Goal: Transaction & Acquisition: Purchase product/service

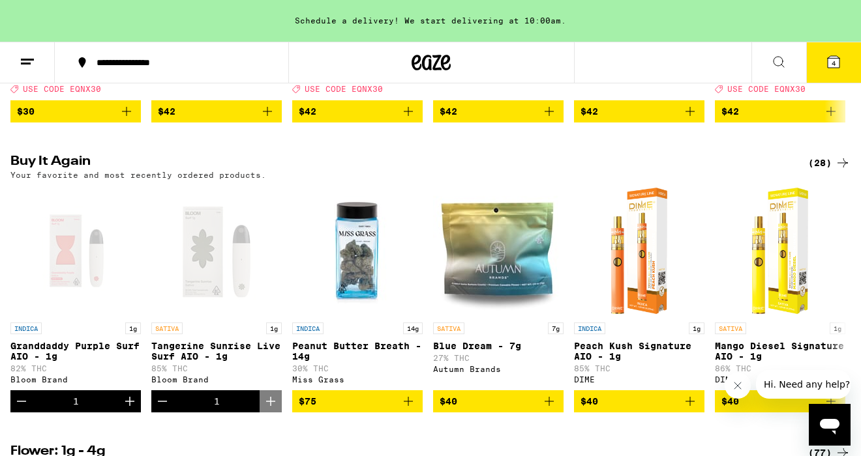
click at [825, 171] on div "(28)" at bounding box center [829, 163] width 42 height 16
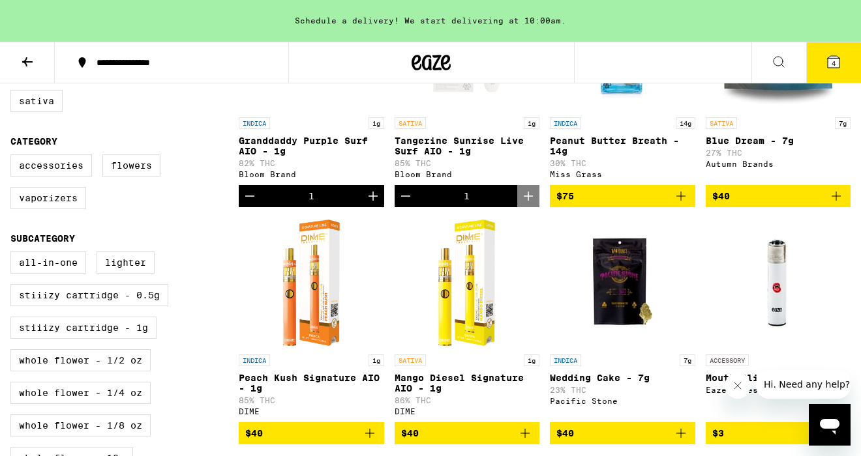
scroll to position [270, 0]
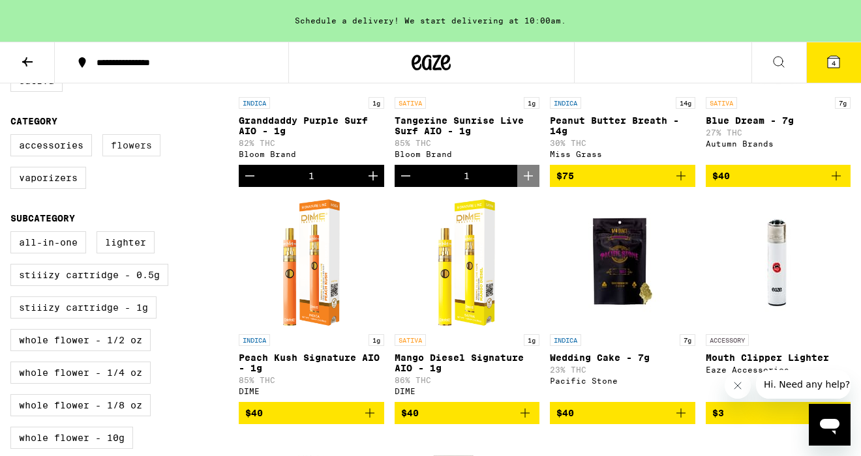
click at [135, 154] on label "Flowers" at bounding box center [131, 145] width 58 height 22
click at [14, 137] on input "Flowers" at bounding box center [13, 136] width 1 height 1
checkbox input "true"
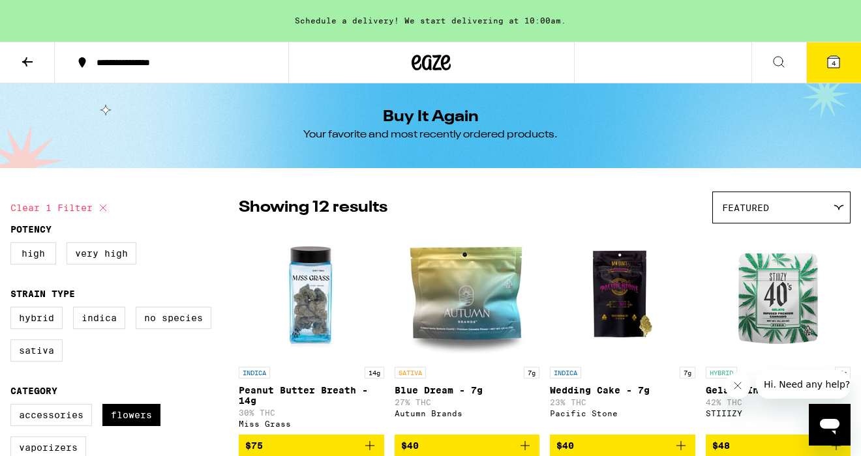
click at [839, 57] on icon at bounding box center [834, 62] width 12 height 12
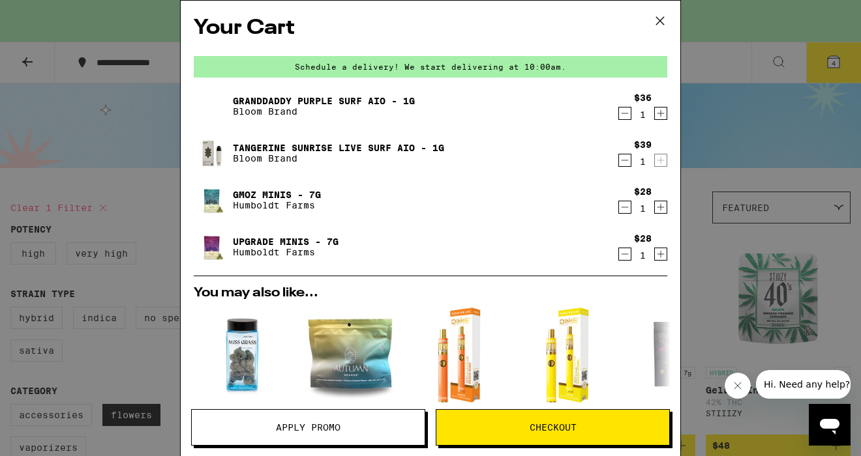
click at [623, 117] on icon "Decrement" at bounding box center [625, 114] width 12 height 16
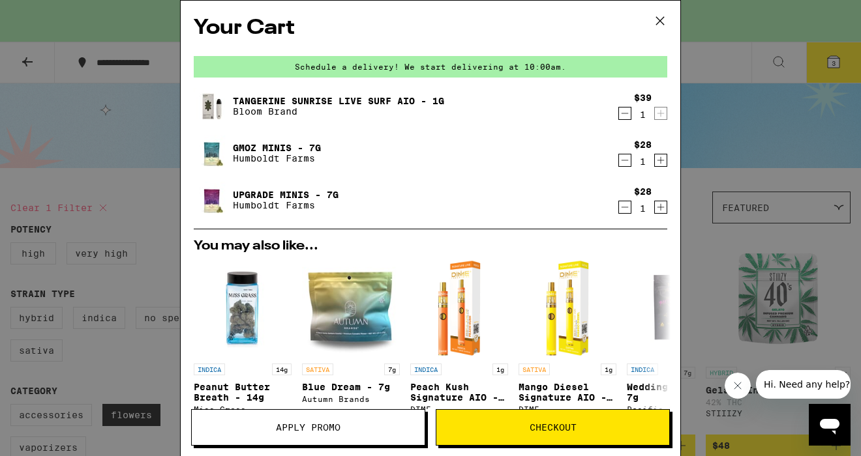
click at [623, 117] on icon "Decrement" at bounding box center [625, 114] width 12 height 16
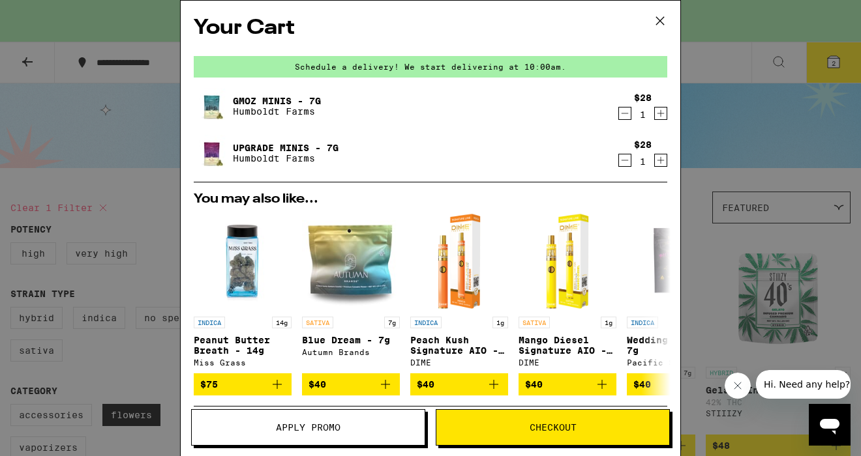
click at [662, 23] on icon at bounding box center [660, 21] width 8 height 8
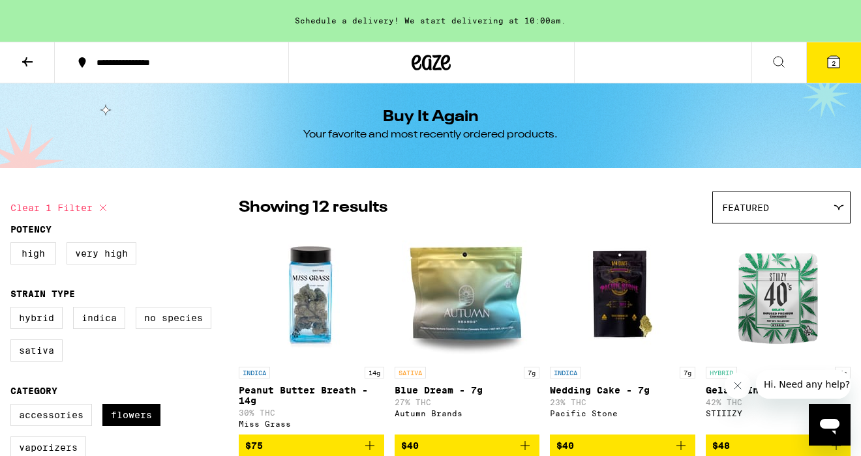
click at [29, 67] on icon at bounding box center [28, 62] width 16 height 16
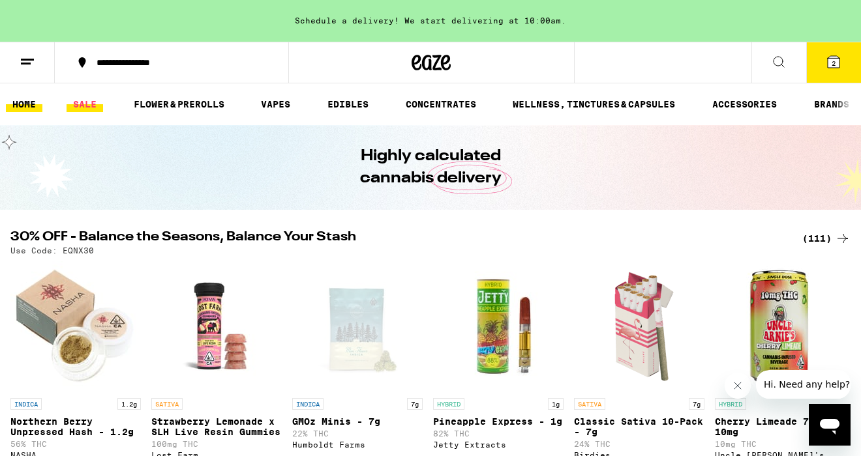
click at [88, 108] on link "SALE" at bounding box center [85, 105] width 37 height 16
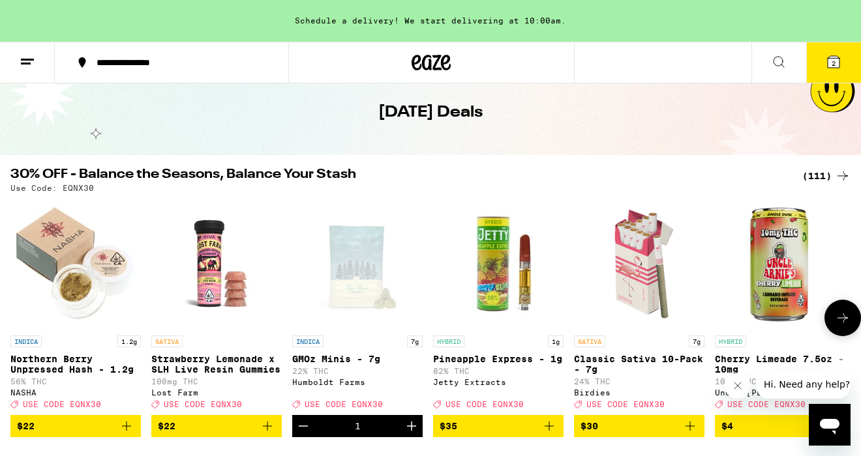
scroll to position [90, 0]
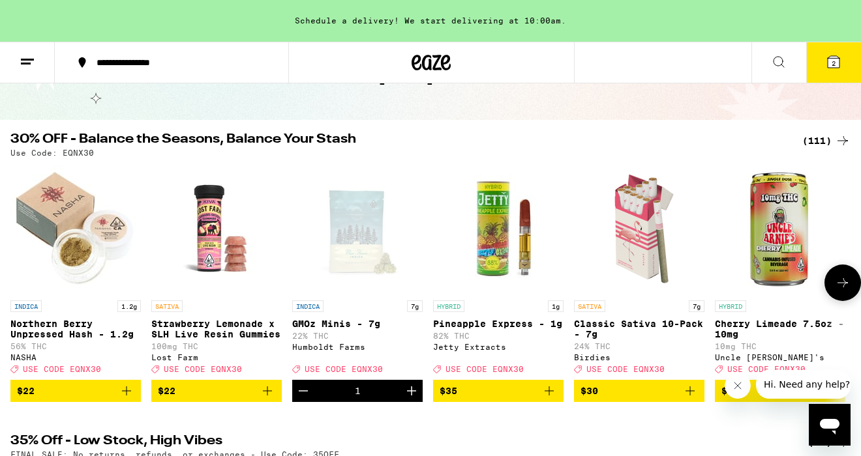
click at [365, 374] on span "USE CODE EQNX30" at bounding box center [344, 369] width 78 height 8
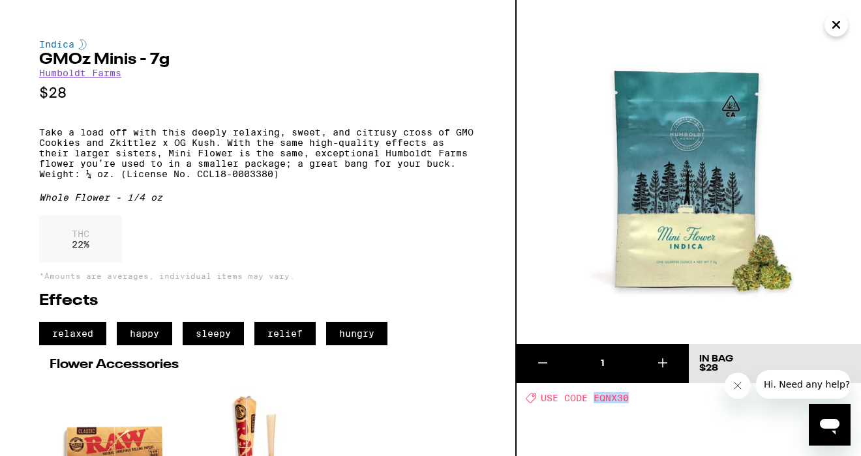
drag, startPoint x: 596, startPoint y: 400, endPoint x: 631, endPoint y: 400, distance: 35.2
click at [631, 400] on div "Deal Created with Sketch. USE CODE EQNX30" at bounding box center [693, 398] width 335 height 11
copy span "EQNX30"
click at [837, 26] on icon "Close" at bounding box center [836, 25] width 7 height 7
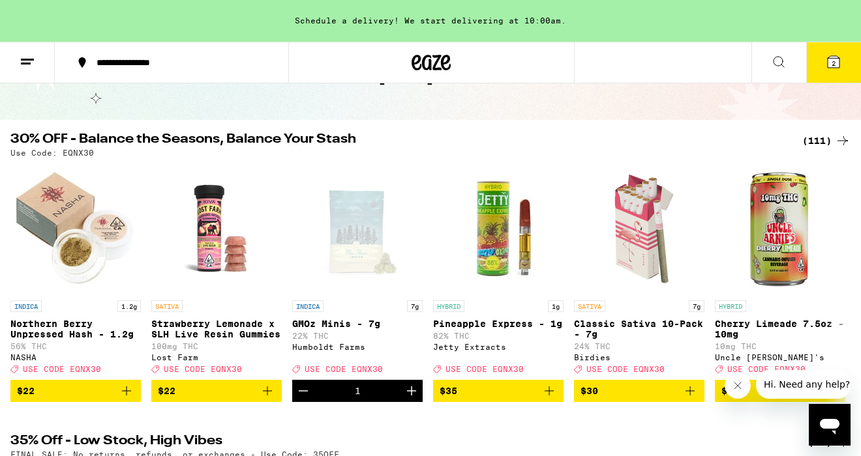
click at [823, 141] on div "(111)" at bounding box center [826, 141] width 48 height 16
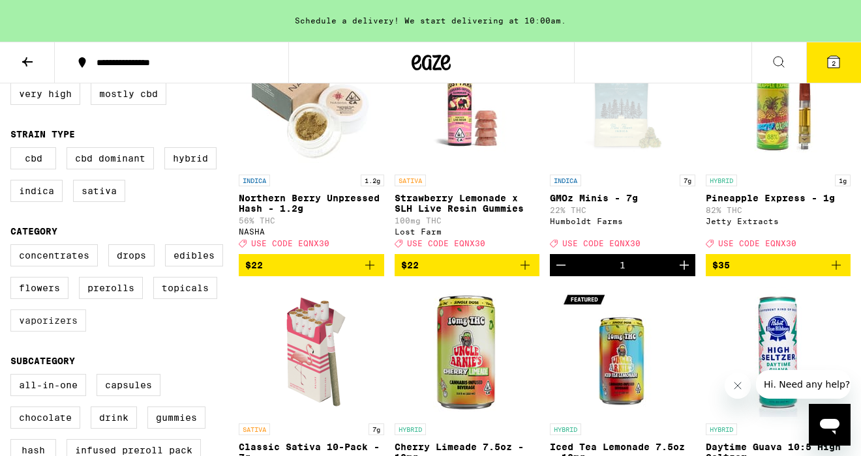
scroll to position [211, 0]
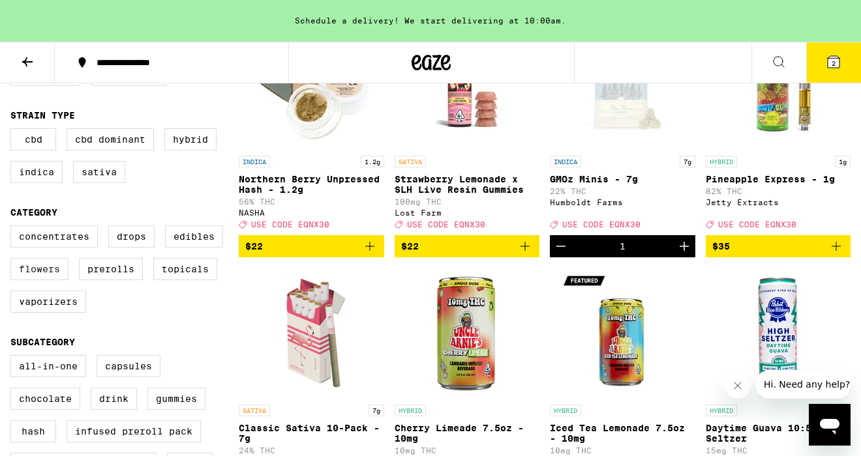
click at [38, 280] on label "Flowers" at bounding box center [39, 269] width 58 height 22
click at [14, 228] on input "Flowers" at bounding box center [13, 228] width 1 height 1
checkbox input "true"
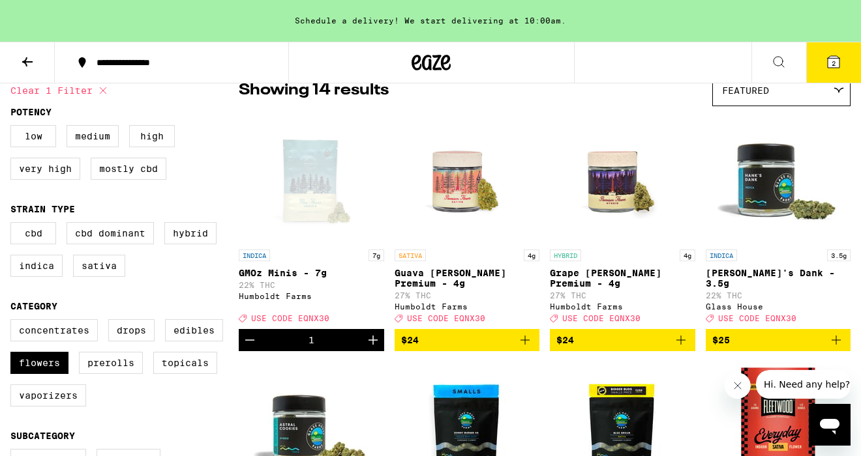
scroll to position [103, 0]
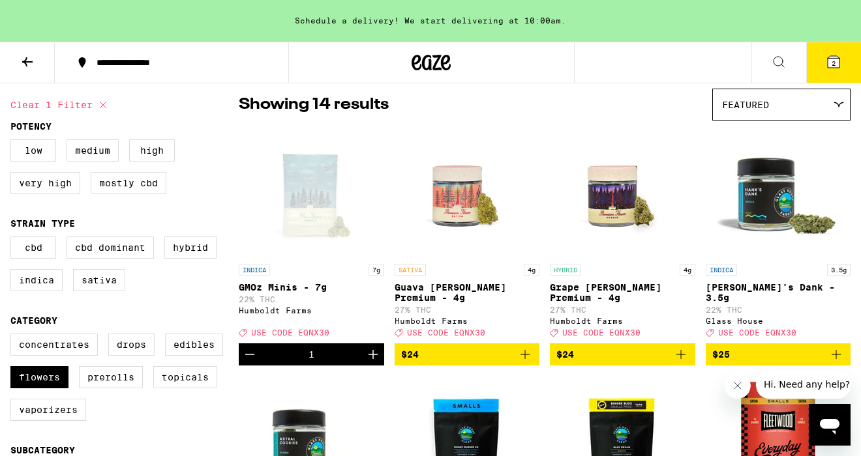
click at [810, 109] on div "Featured" at bounding box center [781, 104] width 137 height 31
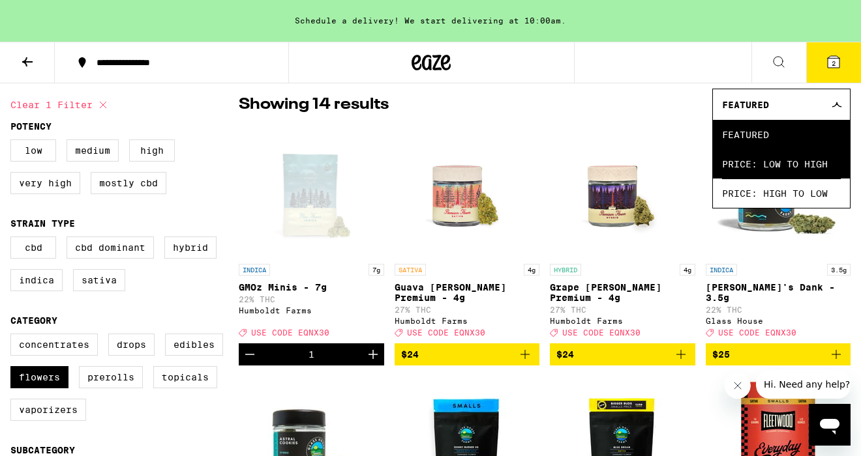
click at [806, 170] on span "Price: Low to High" at bounding box center [781, 163] width 119 height 29
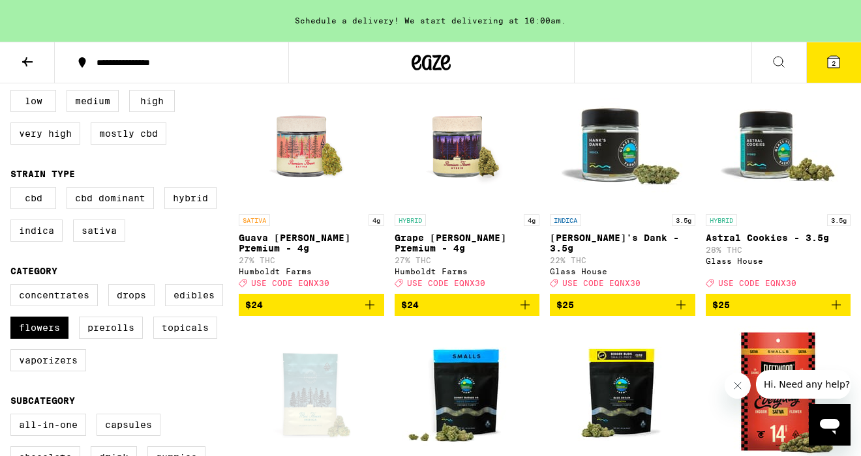
scroll to position [151, 0]
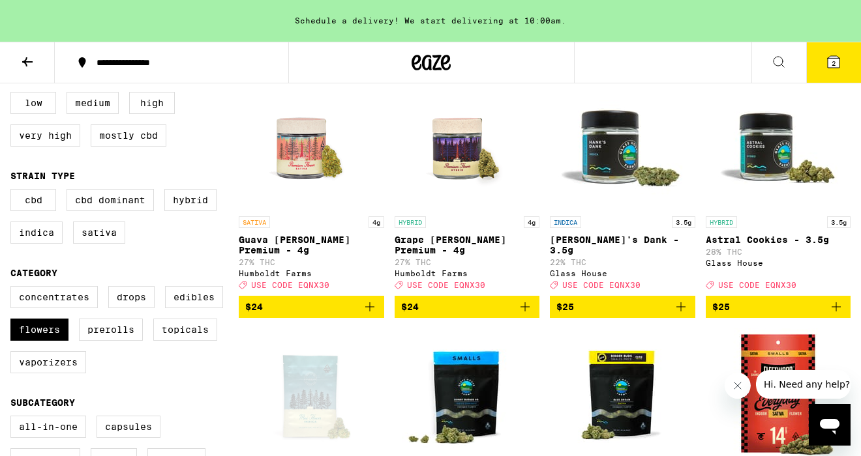
click at [525, 303] on icon "Add to bag" at bounding box center [524, 307] width 9 height 9
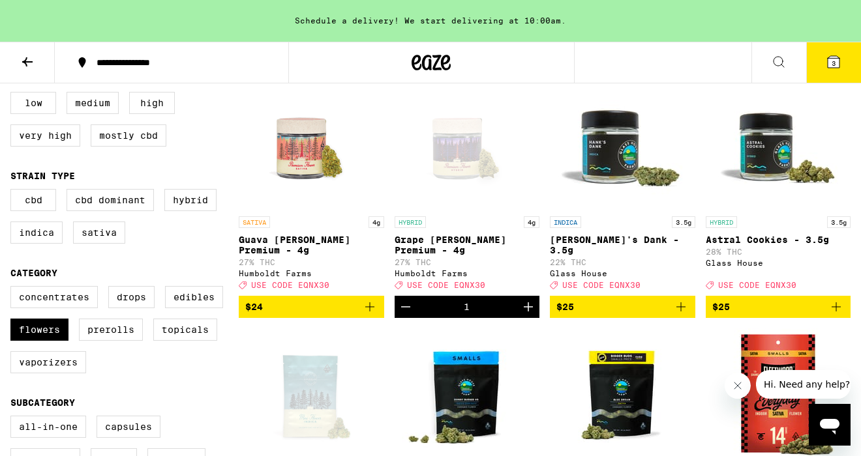
click at [830, 61] on icon at bounding box center [834, 62] width 12 height 12
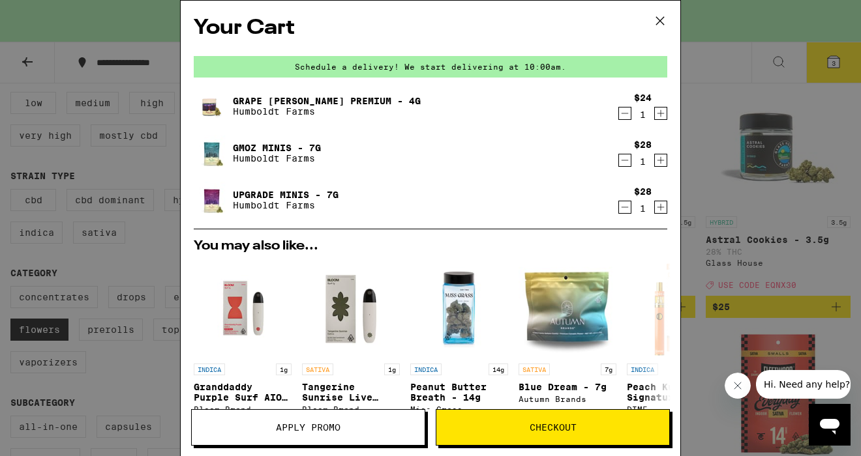
click at [401, 425] on span "Apply Promo" at bounding box center [308, 427] width 233 height 9
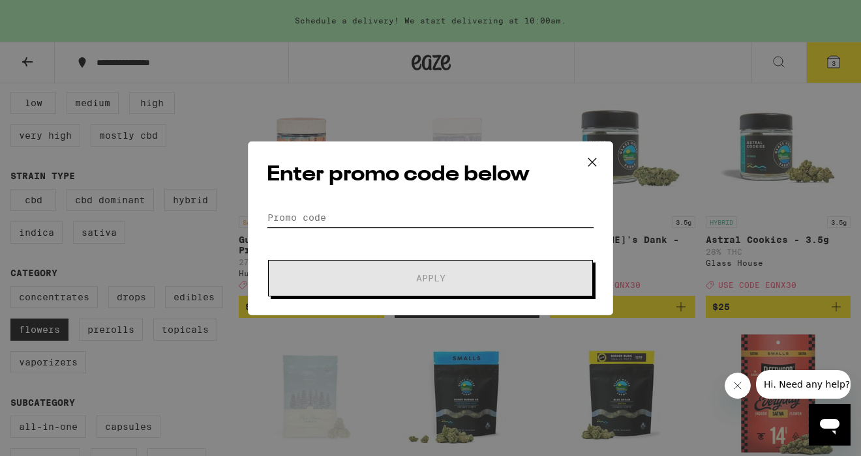
click at [361, 211] on input "Promo Code" at bounding box center [430, 218] width 327 height 20
paste input "EQNX30"
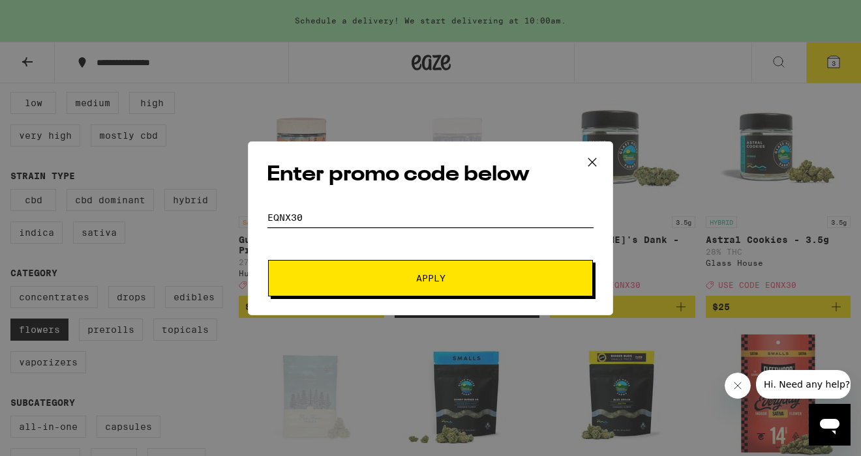
type input "EQNX30"
click at [386, 282] on span "Apply" at bounding box center [430, 278] width 235 height 9
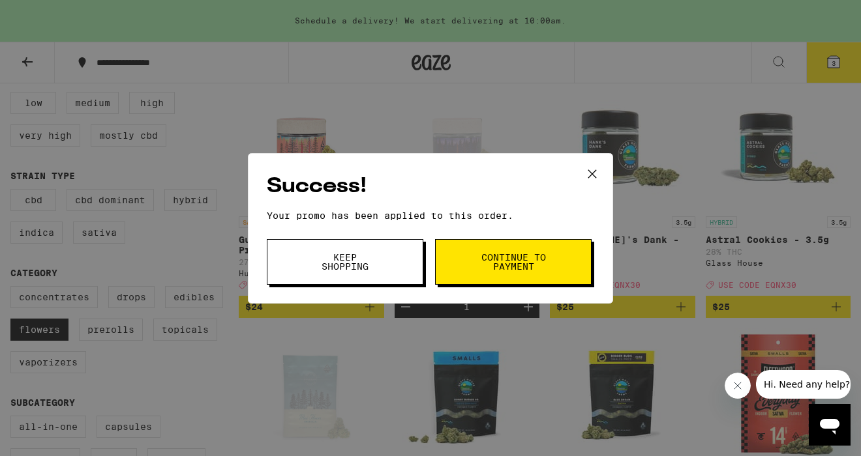
click at [593, 173] on icon at bounding box center [592, 174] width 20 height 20
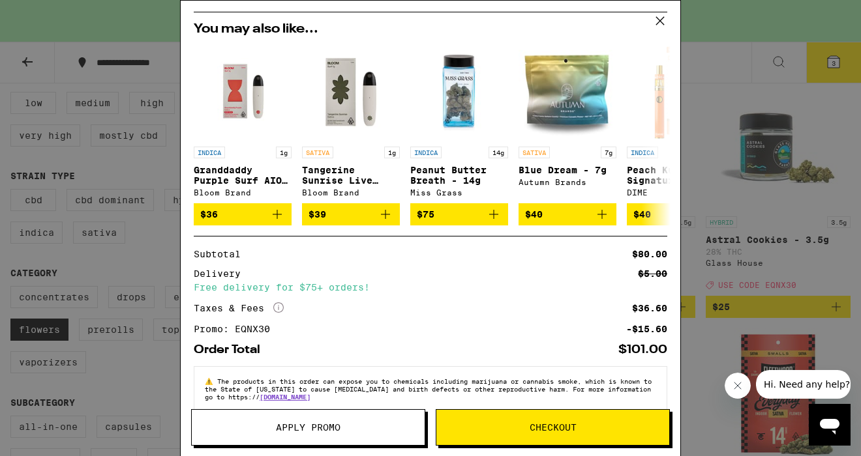
scroll to position [243, 0]
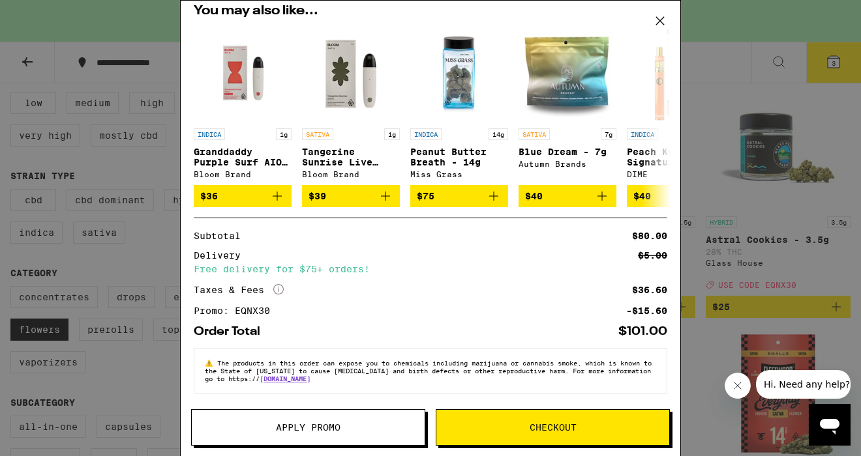
click at [562, 430] on span "Checkout" at bounding box center [553, 427] width 47 height 9
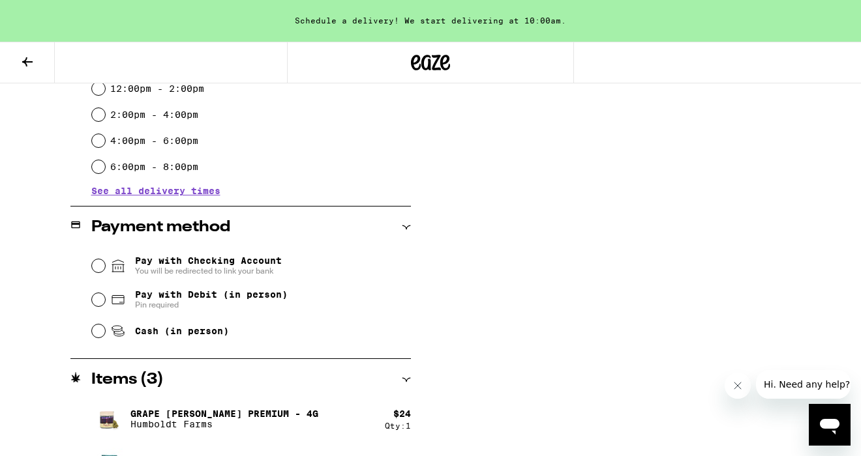
scroll to position [419, 0]
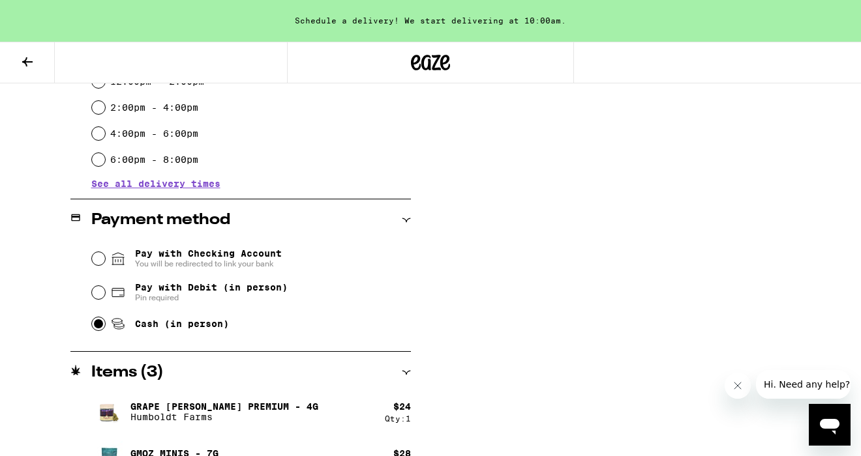
click at [98, 330] on input "Cash (in person)" at bounding box center [98, 324] width 13 height 13
radio input "true"
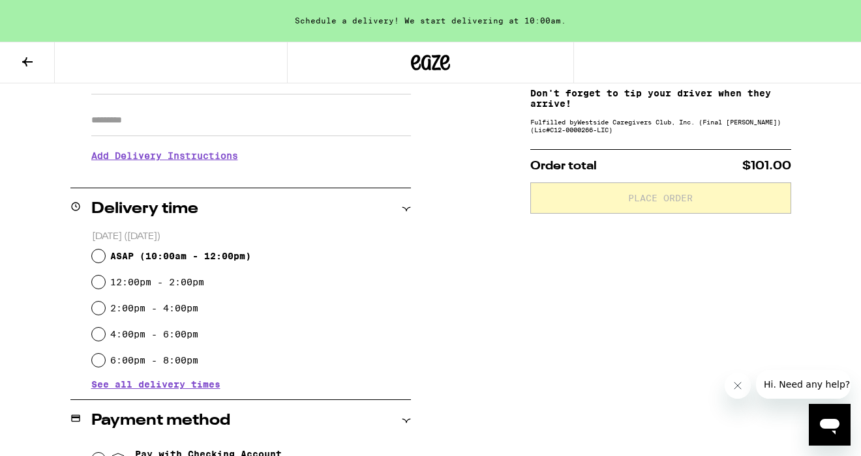
scroll to position [214, 0]
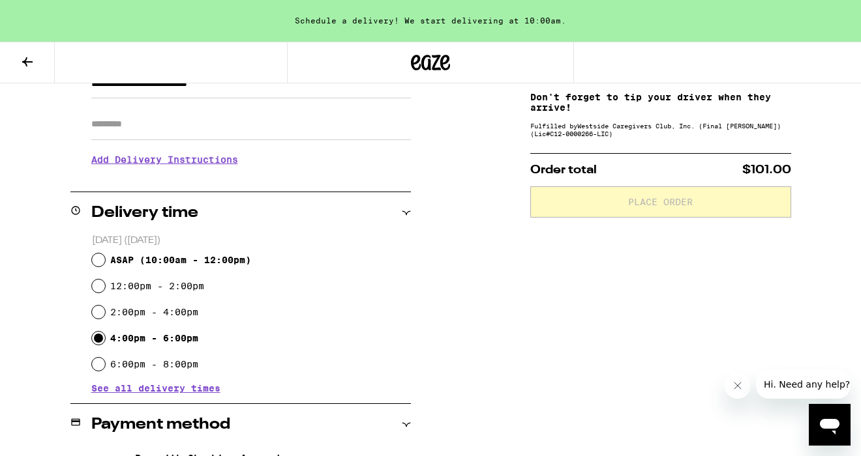
click at [97, 340] on input "4:00pm - 6:00pm" at bounding box center [98, 338] width 13 height 13
radio input "true"
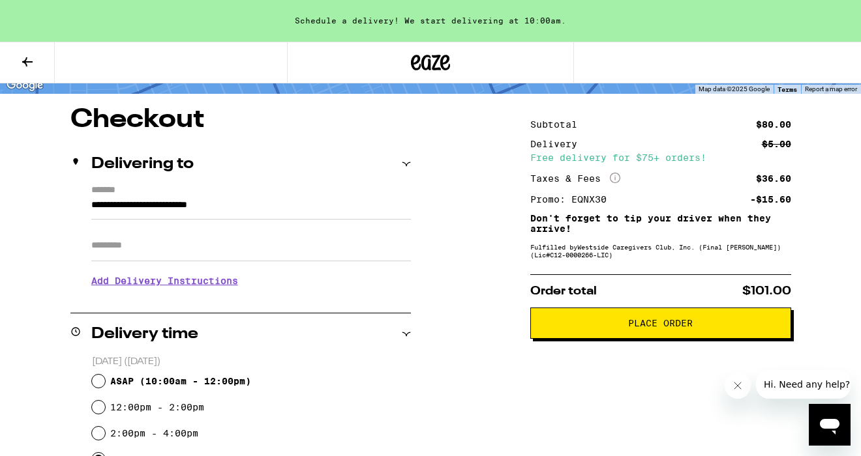
scroll to position [95, 0]
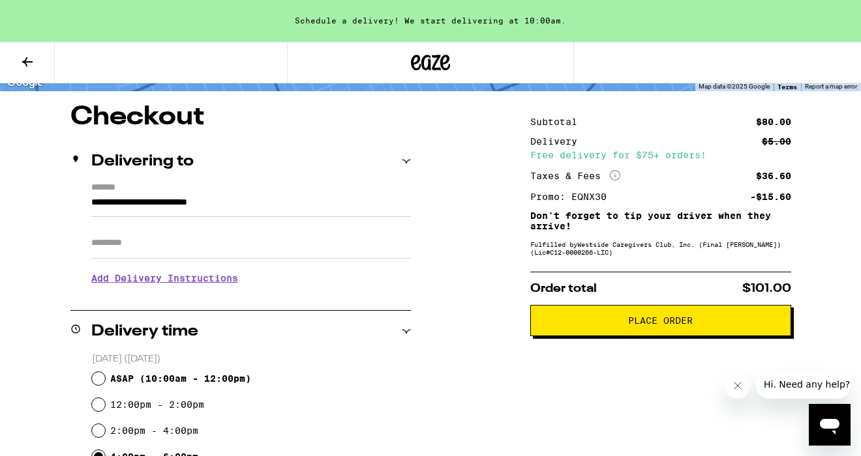
click at [172, 251] on input "Apt/Suite" at bounding box center [251, 243] width 320 height 31
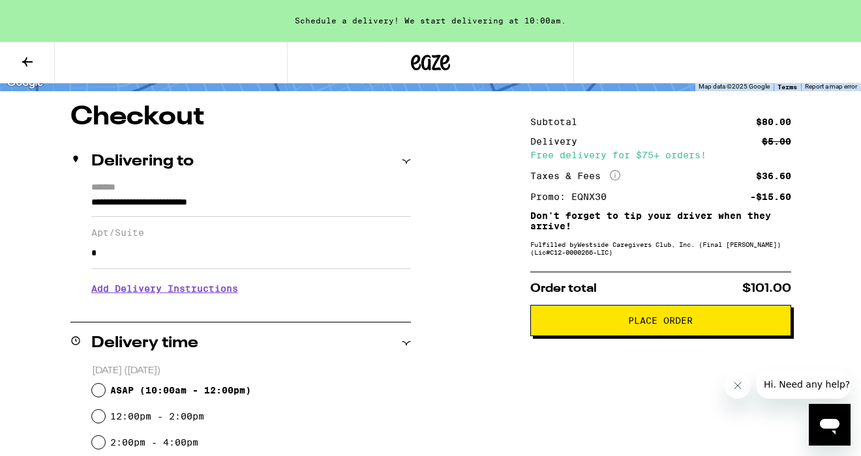
type input "*"
click at [180, 295] on h3 "Add Delivery Instructions" at bounding box center [251, 289] width 320 height 30
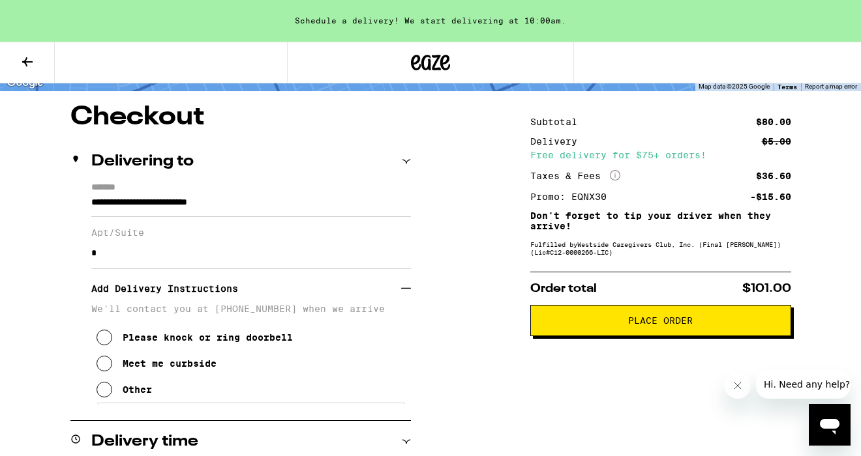
click at [103, 397] on icon at bounding box center [105, 390] width 16 height 16
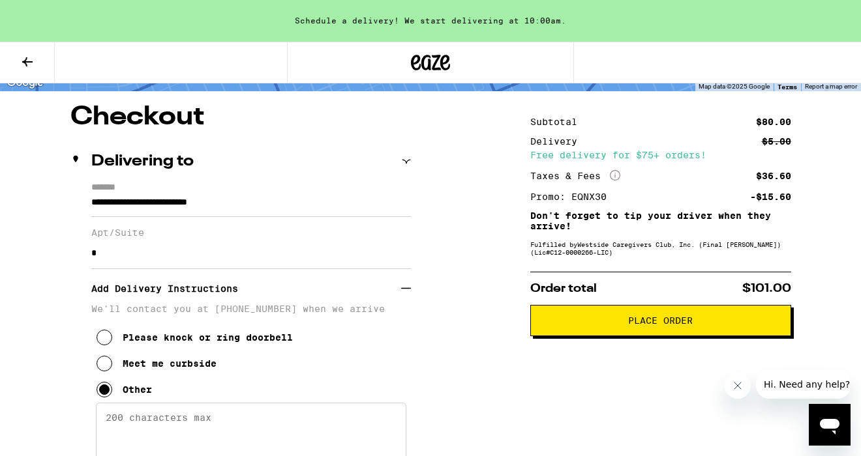
click at [136, 429] on textarea "Enter any other delivery instructions you want driver to know" at bounding box center [251, 433] width 310 height 61
type textarea "Green building enter gate on left. Unit on lower level past mailboxes. Apt B"
click at [92, 258] on input "*" at bounding box center [251, 253] width 320 height 31
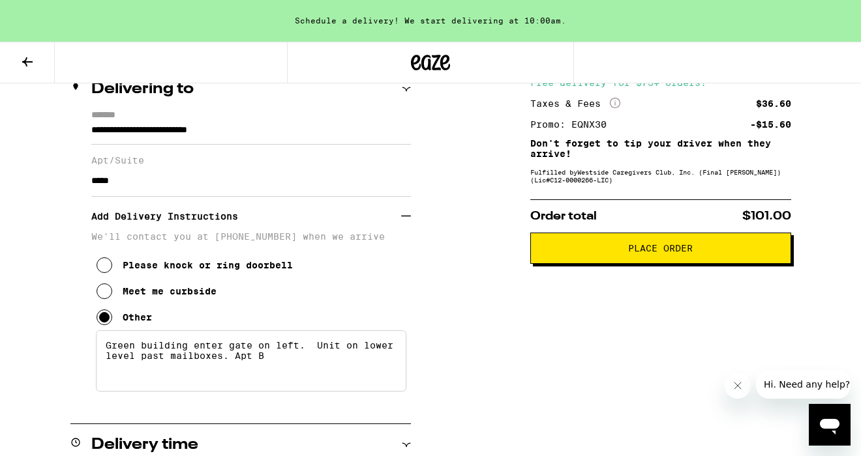
scroll to position [174, 0]
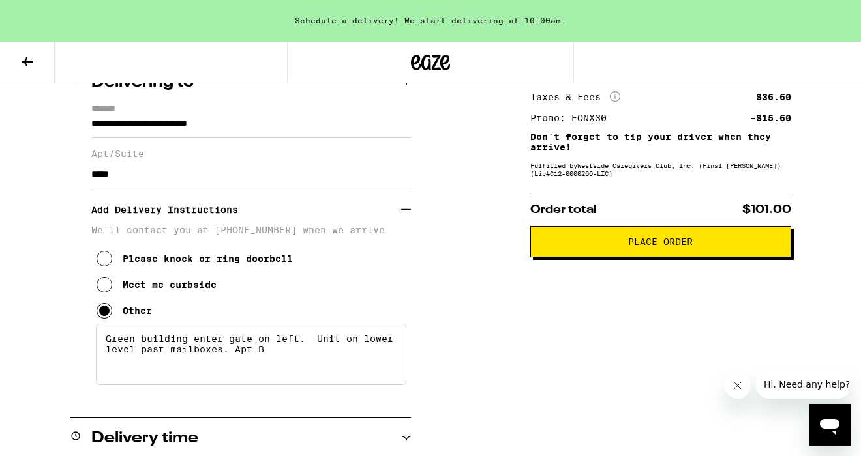
type input "*****"
click at [269, 361] on textarea "Green building enter gate on left. Unit on lower level past mailboxes. Apt B" at bounding box center [251, 354] width 310 height 61
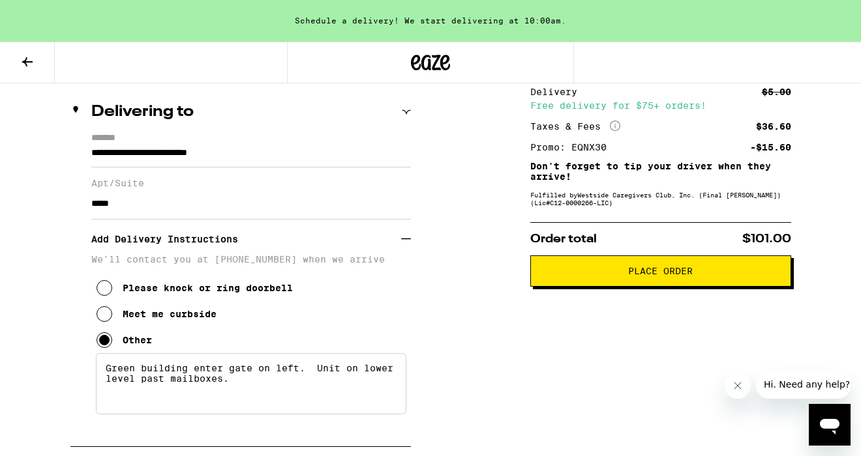
scroll to position [146, 0]
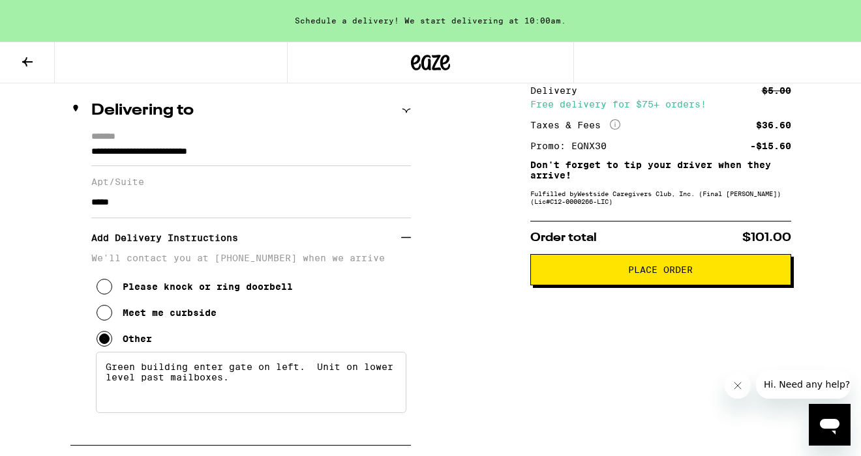
click at [138, 376] on textarea "Green building enter gate on left. Unit on lower level past mailboxes." at bounding box center [251, 382] width 310 height 61
type textarea "Green and white building enter [GEOGRAPHIC_DATA] on left. Unit on lower level p…"
click at [668, 275] on span "Place Order" at bounding box center [660, 269] width 65 height 9
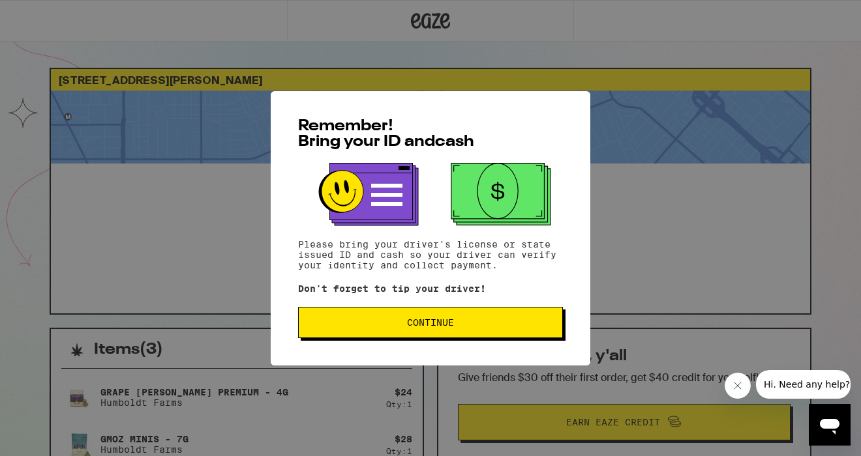
click at [481, 326] on span "Continue" at bounding box center [430, 322] width 243 height 9
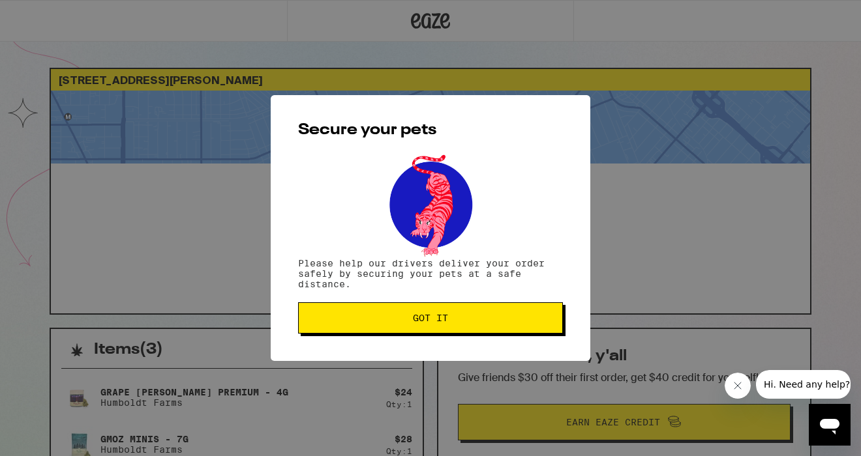
click at [481, 326] on button "Got it" at bounding box center [430, 318] width 265 height 31
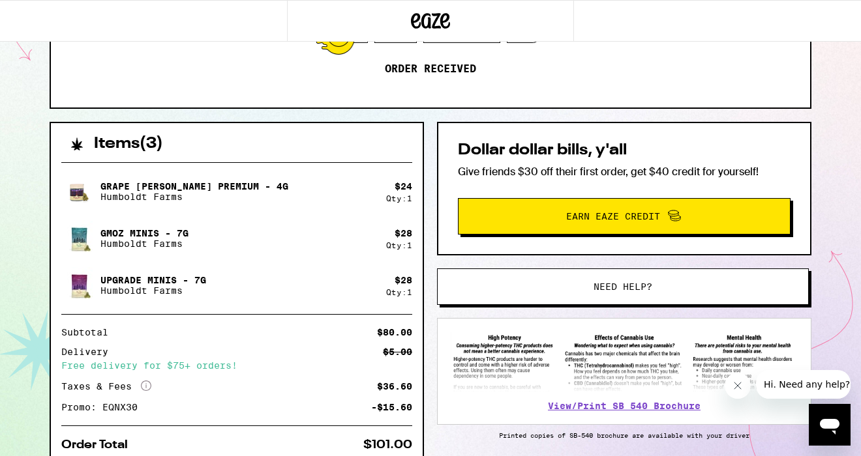
scroll to position [265, 0]
